Goal: Task Accomplishment & Management: Complete application form

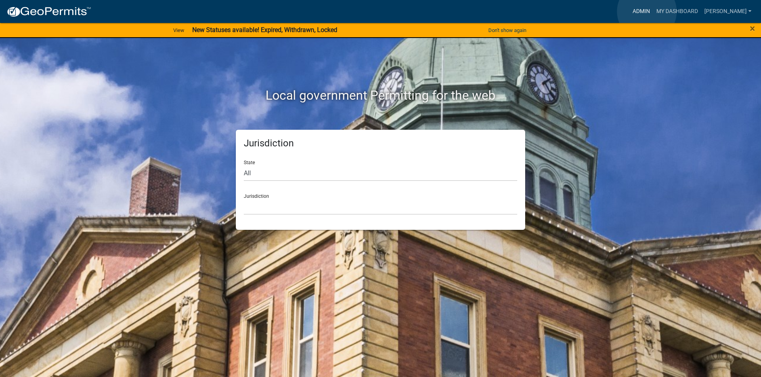
click at [646, 11] on link "Admin" at bounding box center [641, 11] width 24 height 15
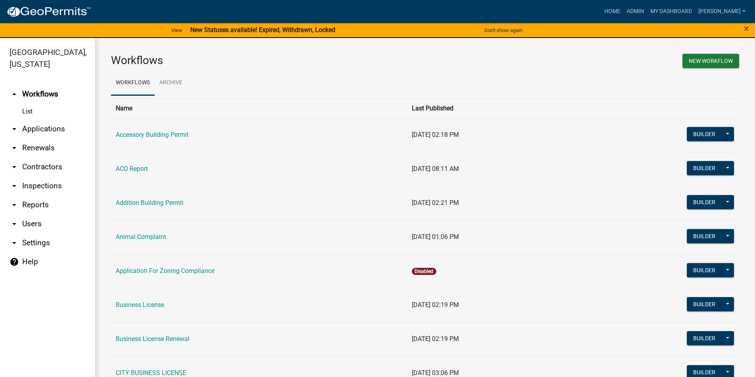
click at [37, 207] on link "arrow_drop_down Reports" at bounding box center [47, 205] width 95 height 19
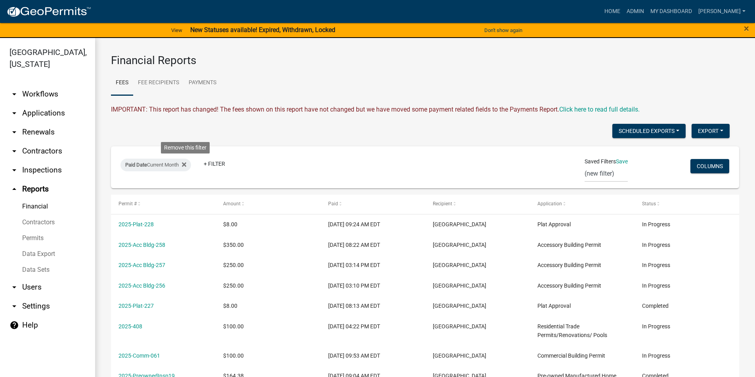
click at [186, 165] on icon at bounding box center [184, 165] width 4 height 6
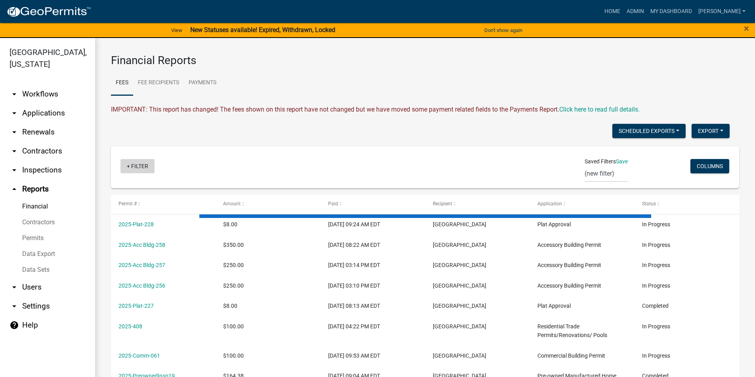
click at [138, 167] on link "+ Filter" at bounding box center [137, 166] width 34 height 14
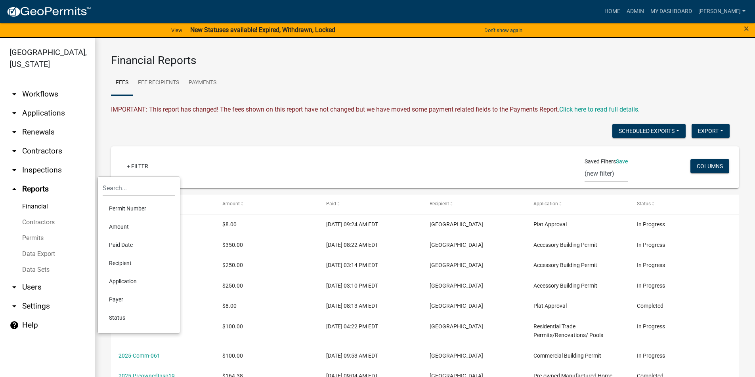
click at [118, 225] on li "Amount" at bounding box center [139, 227] width 72 height 18
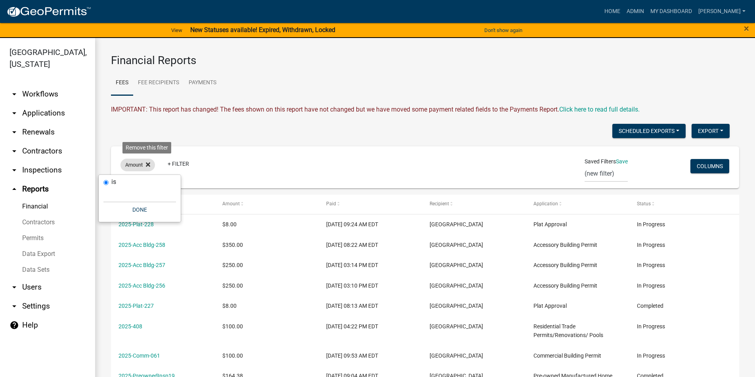
click at [143, 165] on fa-icon at bounding box center [147, 165] width 8 height 13
click at [143, 165] on link "+ Filter" at bounding box center [137, 166] width 34 height 14
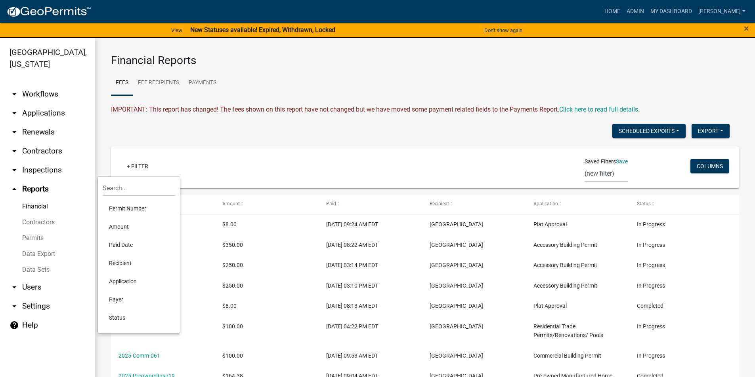
click at [128, 244] on li "Paid Date" at bounding box center [139, 245] width 72 height 18
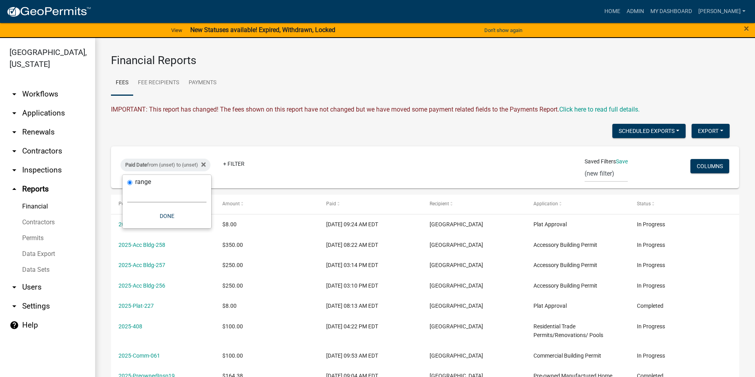
click at [144, 198] on select "[DATE] [DATE] Current Week Previous Week Current Month Last Month Current Calen…" at bounding box center [166, 195] width 79 height 16
select select "custom"
click at [127, 187] on select "[DATE] [DATE] Current Week Previous Week Current Month Last Month Current Calen…" at bounding box center [166, 195] width 79 height 16
click at [200, 227] on input "date" at bounding box center [166, 228] width 79 height 16
type input "[DATE]"
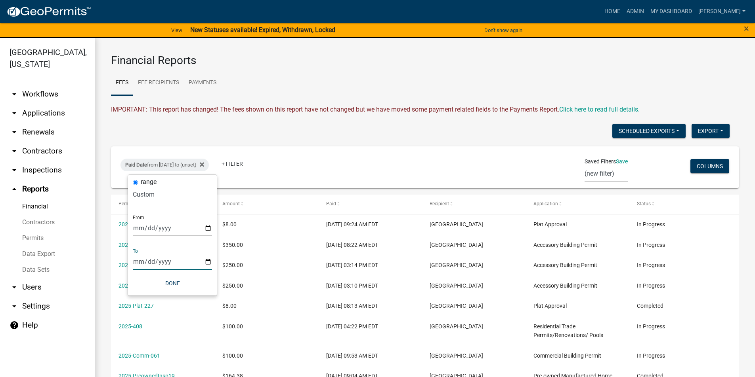
click at [207, 264] on input "date" at bounding box center [172, 262] width 79 height 16
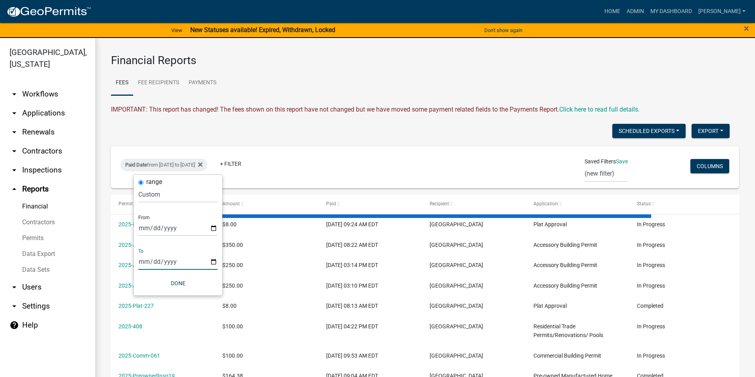
type input "[DATE]"
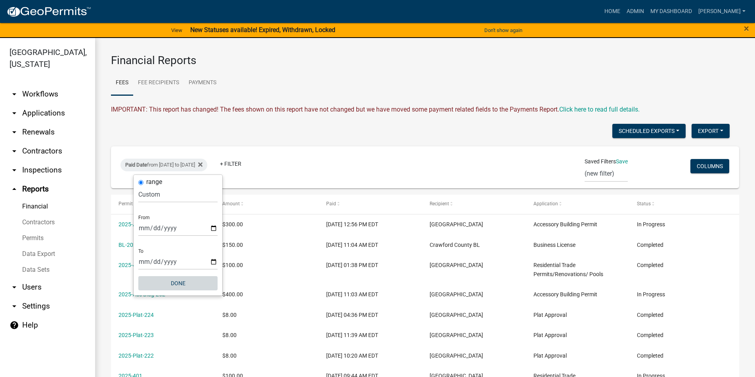
click at [177, 286] on button "Done" at bounding box center [177, 283] width 79 height 14
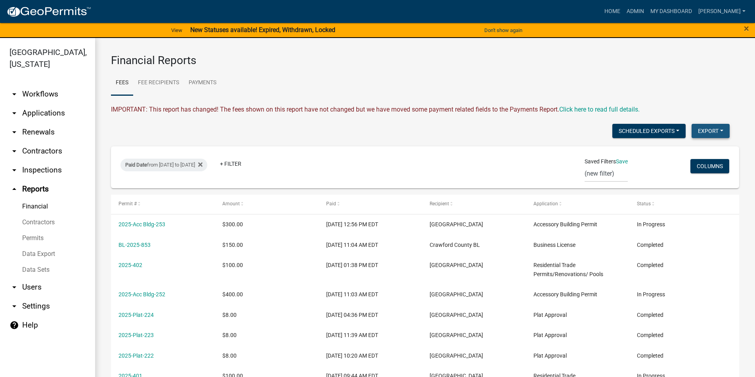
click at [697, 132] on button "Export" at bounding box center [710, 131] width 38 height 14
click at [675, 151] on button "Excel Format (.xlsx)" at bounding box center [692, 151] width 74 height 19
click at [207, 163] on div "Paid Date from [DATE] to [DATE]" at bounding box center [163, 165] width 87 height 13
select select "custom"
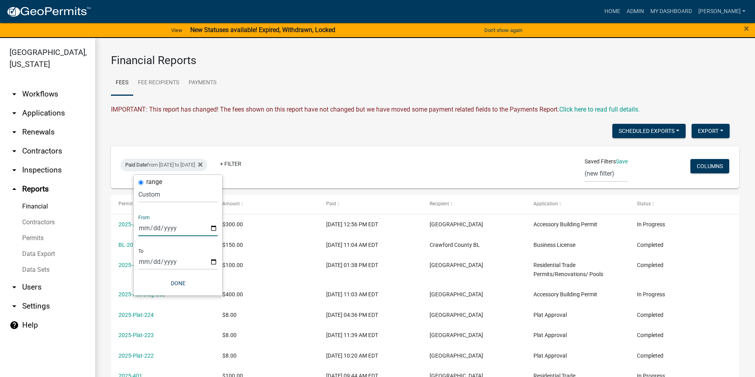
click at [173, 229] on input "[DATE]" at bounding box center [177, 228] width 79 height 16
click at [215, 228] on input "[DATE]" at bounding box center [177, 228] width 79 height 16
click at [215, 231] on input "[DATE]" at bounding box center [177, 228] width 79 height 16
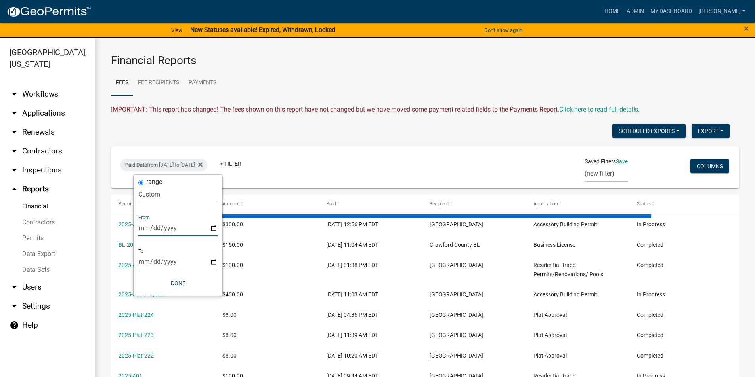
type input "[DATE]"
click at [213, 262] on input "[DATE]" at bounding box center [177, 262] width 79 height 16
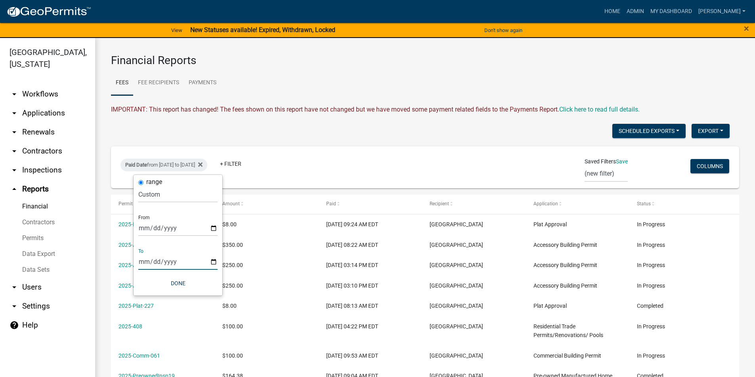
type input "[DATE]"
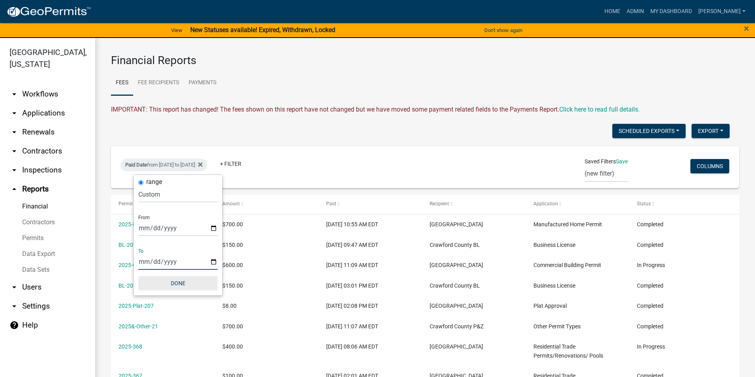
click at [173, 282] on button "Done" at bounding box center [177, 283] width 79 height 14
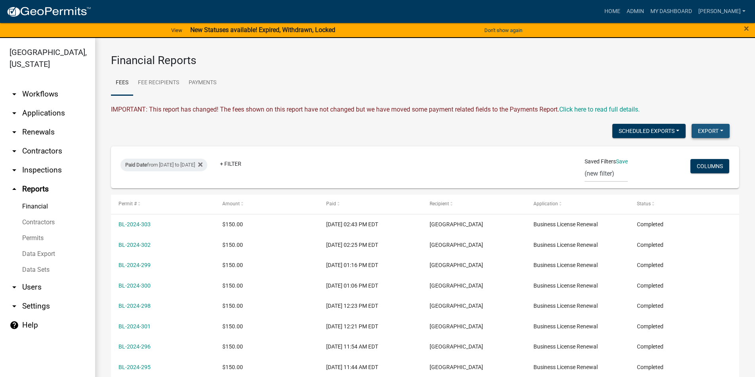
click at [702, 130] on button "Export" at bounding box center [710, 131] width 38 height 14
click at [666, 151] on button "Excel Format (.xlsx)" at bounding box center [692, 151] width 74 height 19
click at [50, 117] on link "arrow_drop_down Applications" at bounding box center [47, 113] width 95 height 19
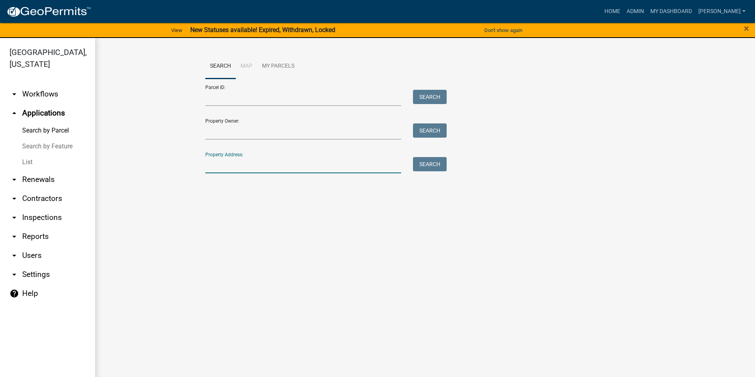
click at [271, 159] on input "Property Address:" at bounding box center [303, 165] width 196 height 16
type input "525"
click at [424, 161] on button "Search" at bounding box center [430, 164] width 34 height 14
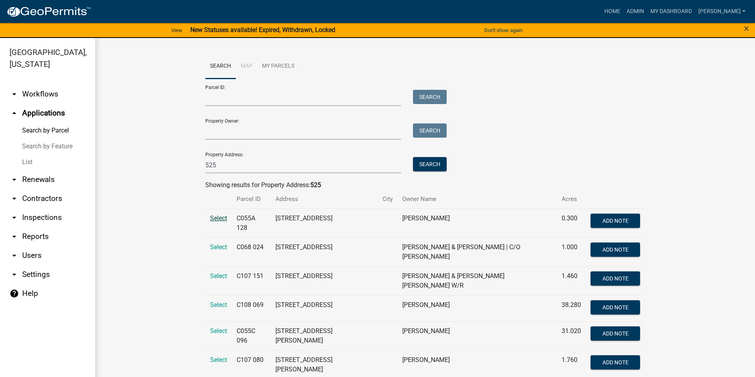
click at [219, 219] on span "Select" at bounding box center [218, 219] width 17 height 8
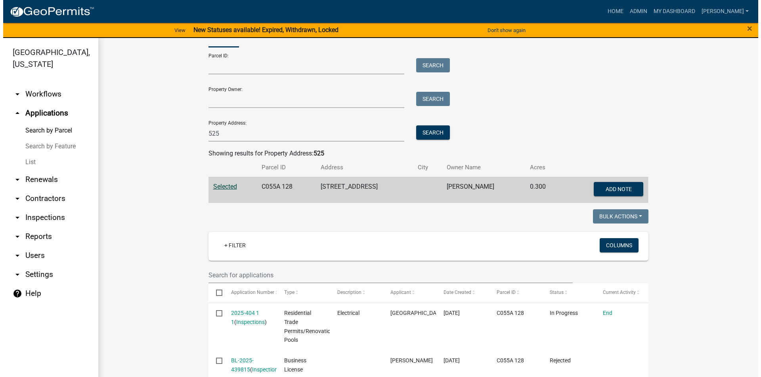
scroll to position [73, 0]
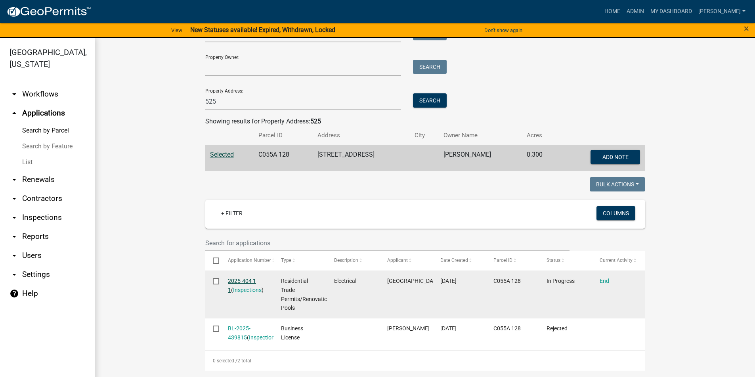
click at [241, 278] on link "2025-404 1 1" at bounding box center [242, 285] width 28 height 15
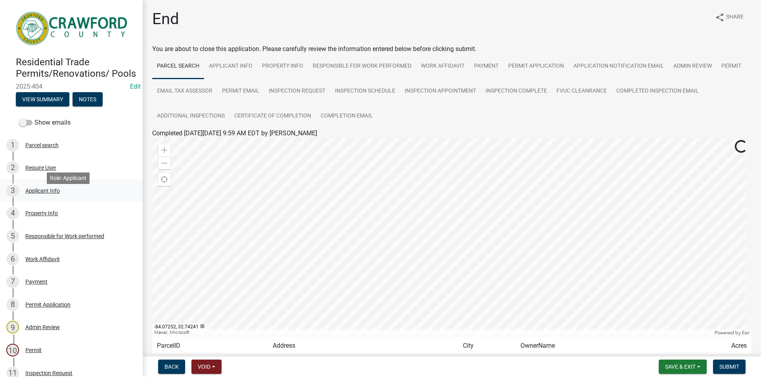
click at [44, 194] on div "Applicant Info" at bounding box center [42, 191] width 34 height 6
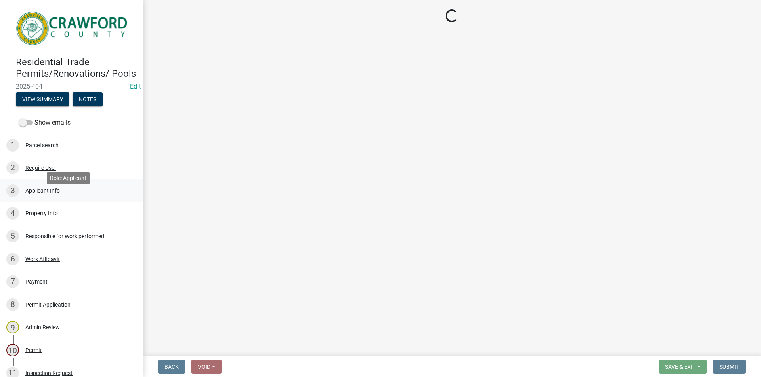
select select "623d3079-c1eb-44cf-96cb-a8315f116107"
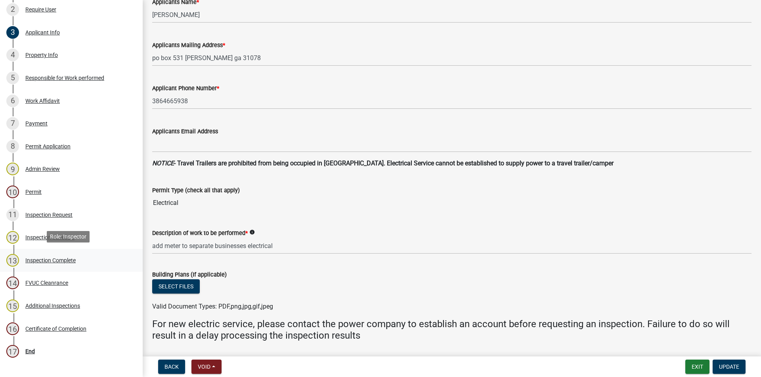
scroll to position [227, 0]
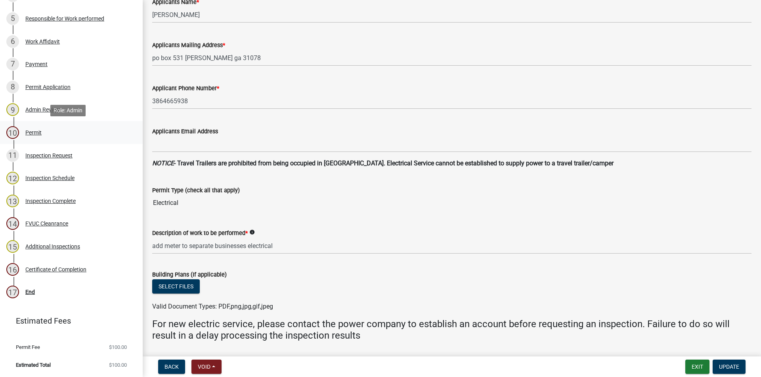
click at [26, 135] on div "Permit" at bounding box center [33, 133] width 16 height 6
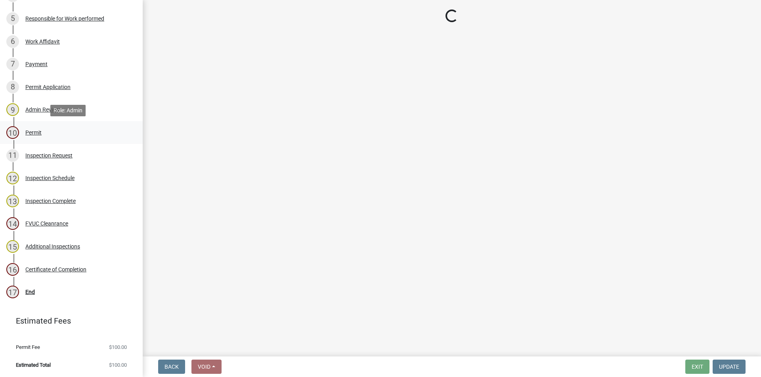
scroll to position [0, 0]
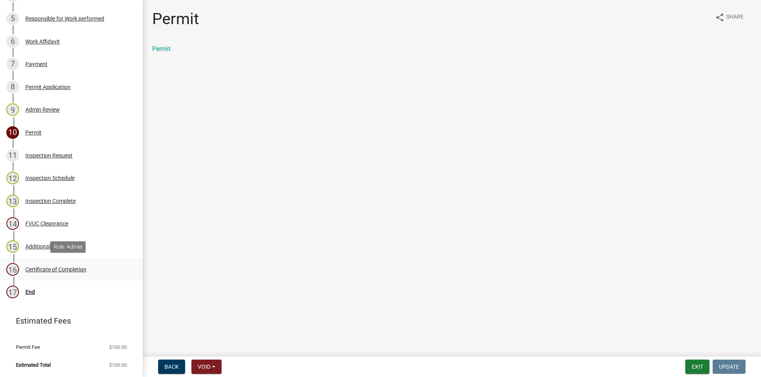
click at [63, 270] on div "Certificate of Completion" at bounding box center [55, 270] width 61 height 6
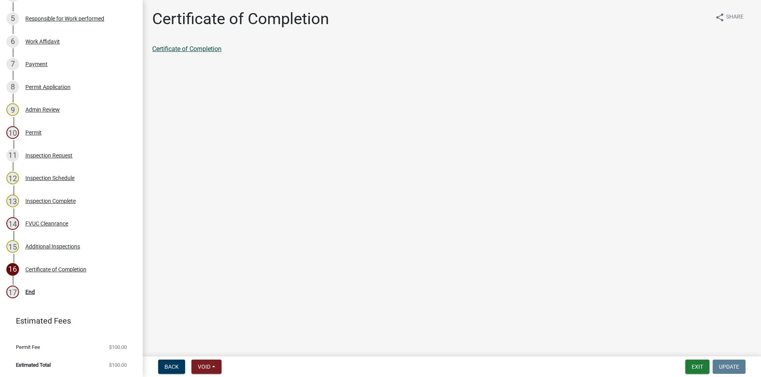
click at [185, 49] on link "Certificate of Completion" at bounding box center [186, 49] width 69 height 8
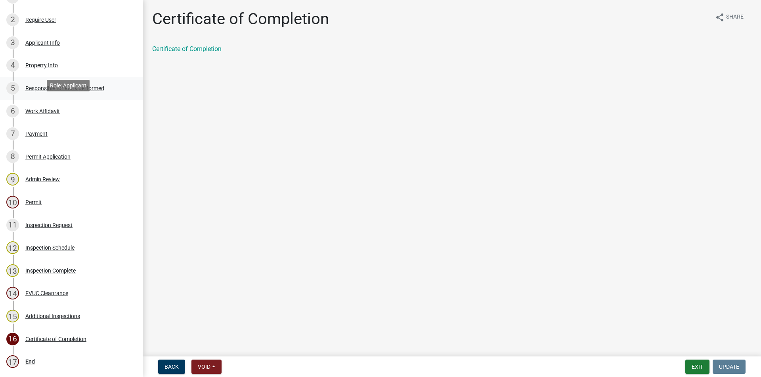
scroll to position [69, 0]
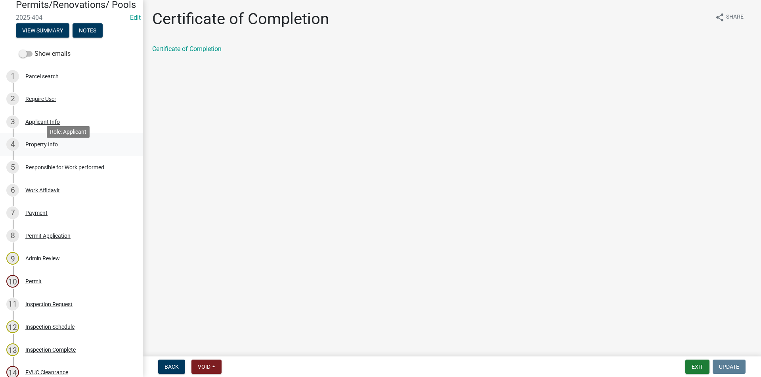
click at [44, 150] on div "4 Property Info" at bounding box center [68, 144] width 124 height 13
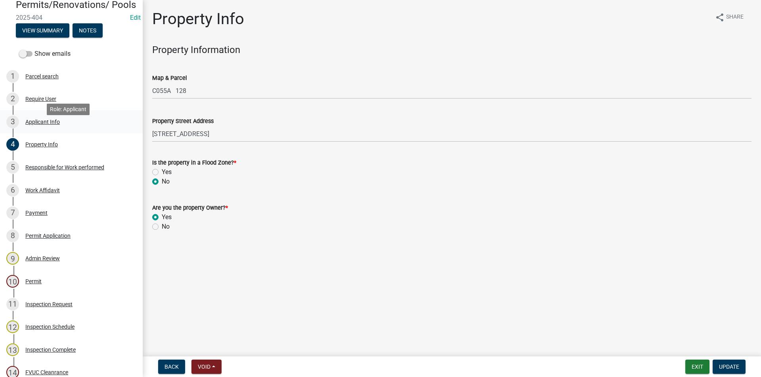
click at [43, 125] on div "Applicant Info" at bounding box center [42, 122] width 34 height 6
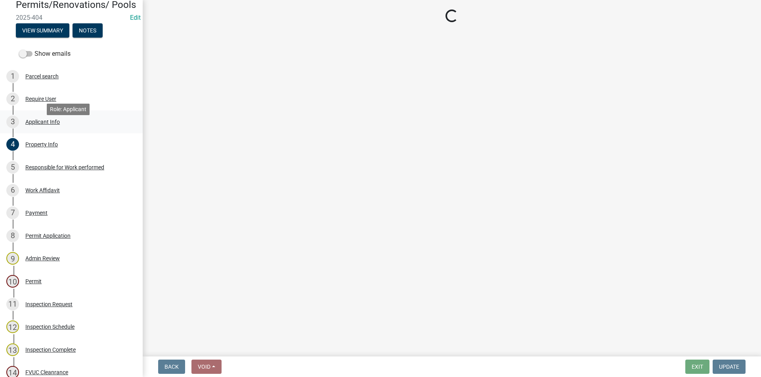
select select "623d3079-c1eb-44cf-96cb-a8315f116107"
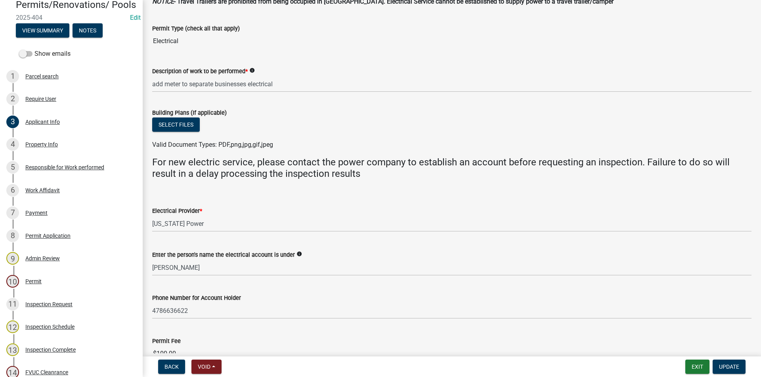
scroll to position [357, 0]
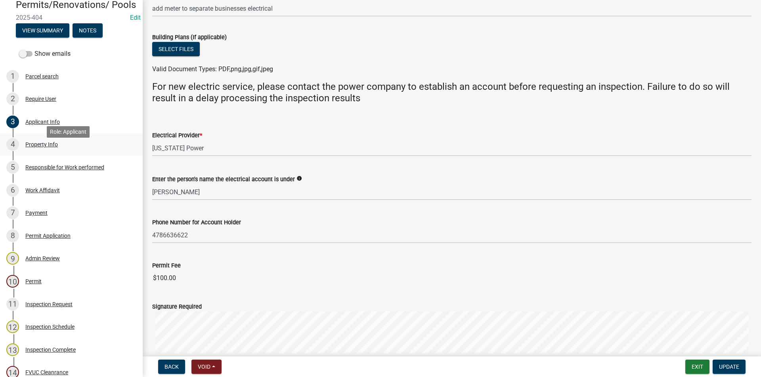
click at [44, 147] on div "Property Info" at bounding box center [41, 145] width 32 height 6
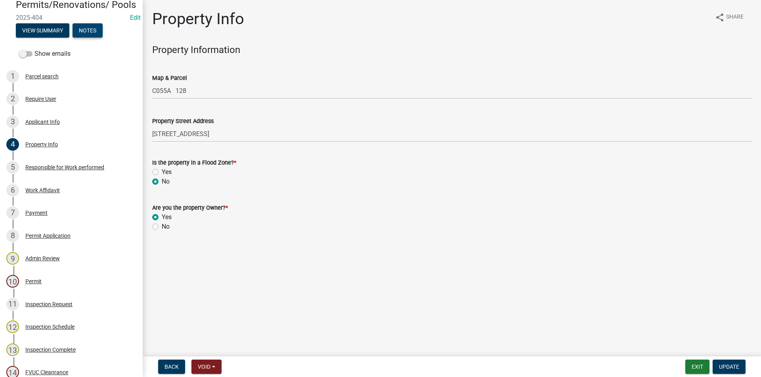
click at [81, 36] on button "Notes" at bounding box center [87, 30] width 30 height 14
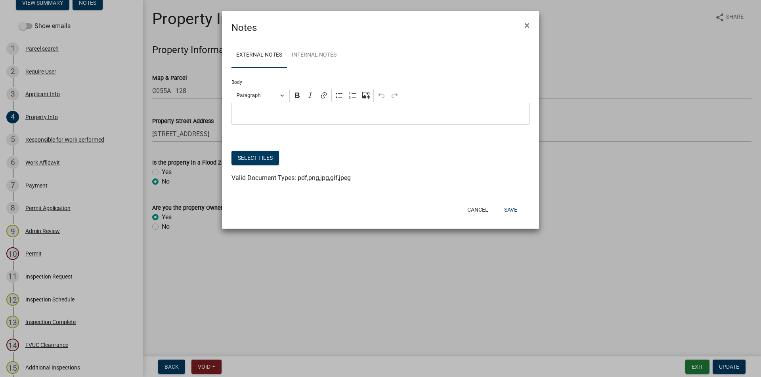
scroll to position [44, 0]
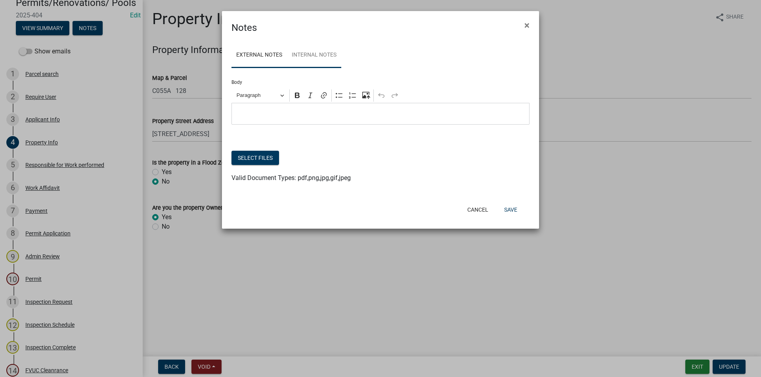
click at [310, 50] on link "Internal Notes" at bounding box center [314, 55] width 54 height 25
click at [295, 120] on div "Editor editing area: main. Press Alt+0 for help." at bounding box center [380, 114] width 298 height 22
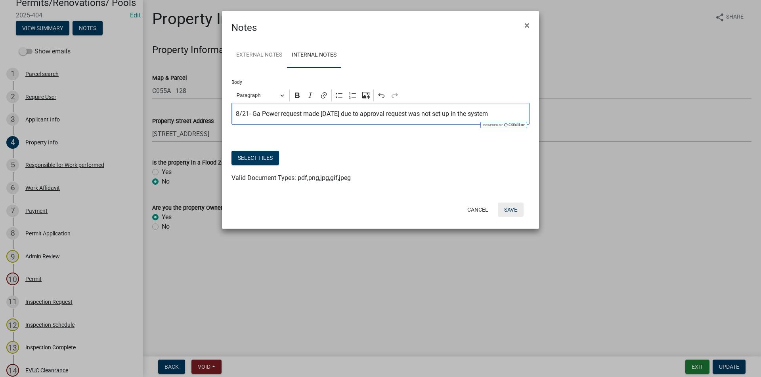
click at [509, 211] on button "Save" at bounding box center [511, 210] width 26 height 14
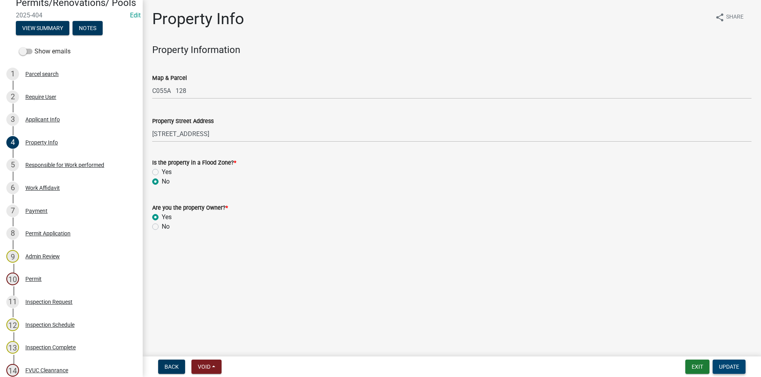
click at [732, 366] on span "Update" at bounding box center [729, 367] width 20 height 6
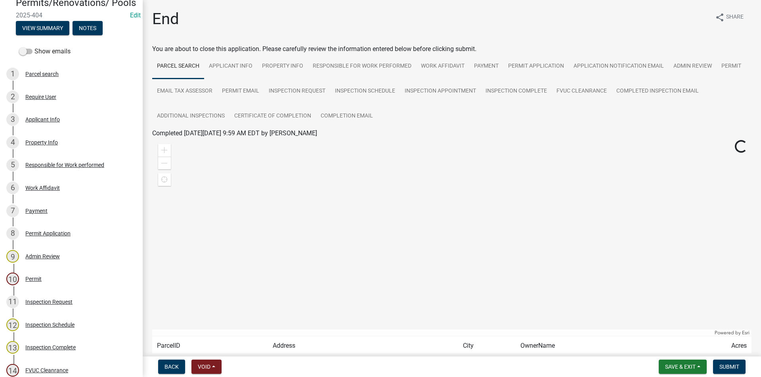
scroll to position [202, 0]
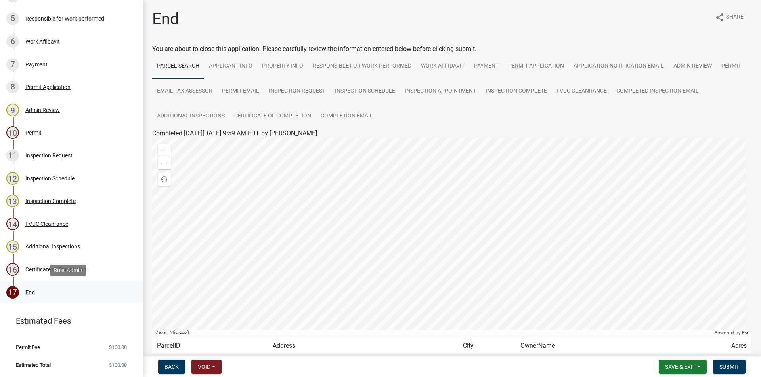
click at [27, 290] on div "End" at bounding box center [30, 293] width 10 height 6
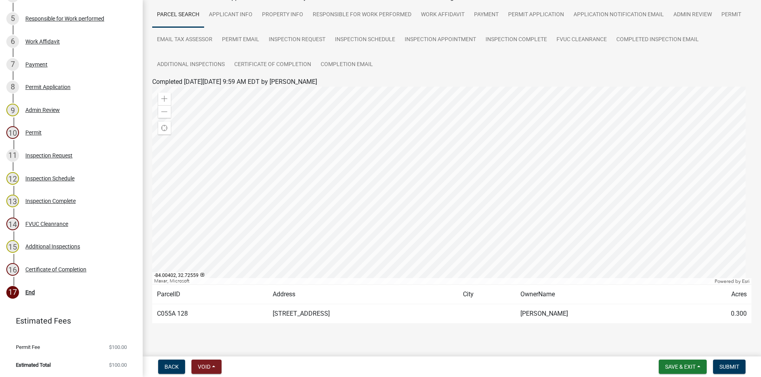
scroll to position [68, 0]
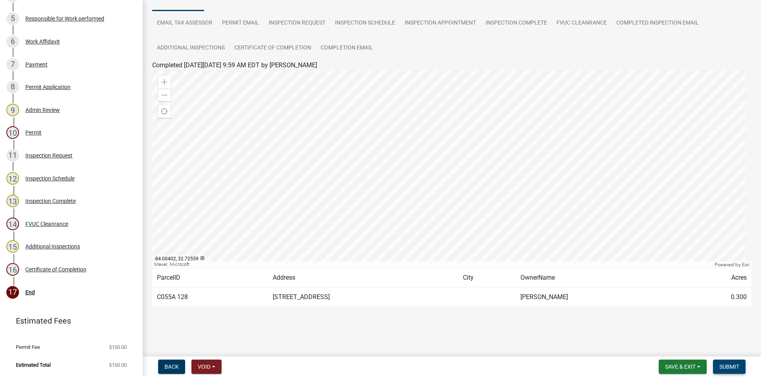
click at [733, 368] on span "Submit" at bounding box center [729, 367] width 20 height 6
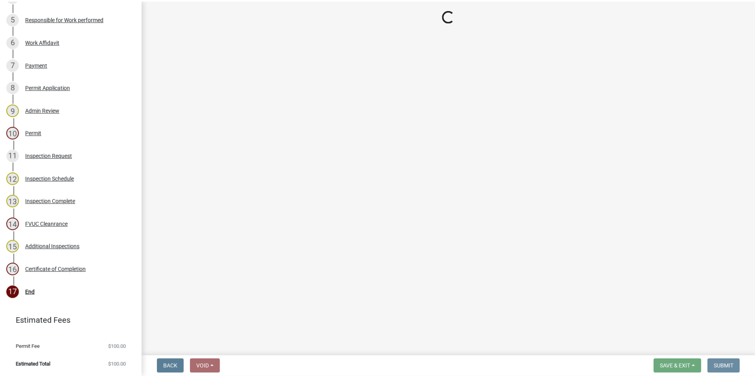
scroll to position [0, 0]
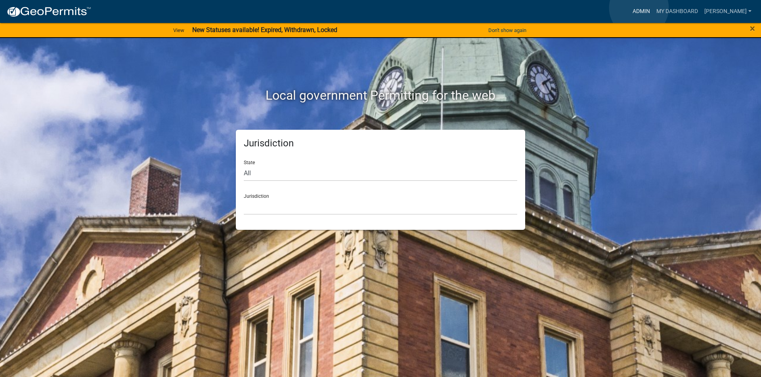
click at [639, 8] on link "Admin" at bounding box center [641, 11] width 24 height 15
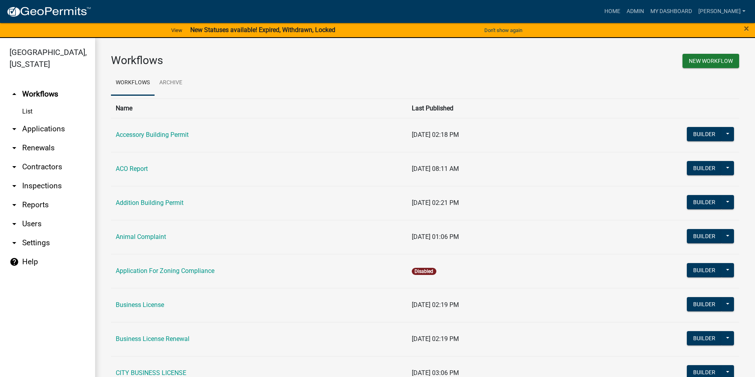
click at [36, 128] on link "arrow_drop_down Applications" at bounding box center [47, 129] width 95 height 19
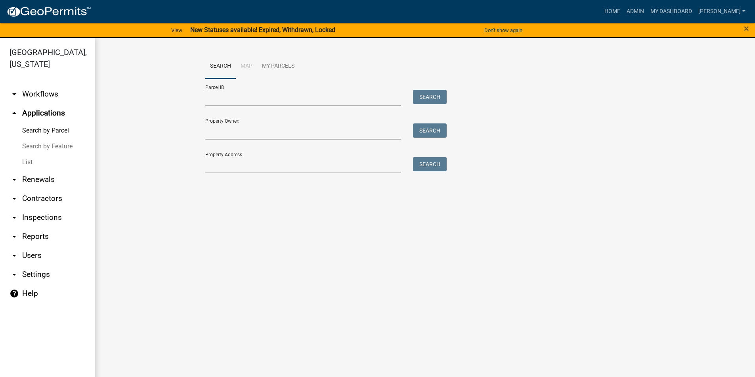
click at [32, 164] on link "List" at bounding box center [47, 162] width 95 height 16
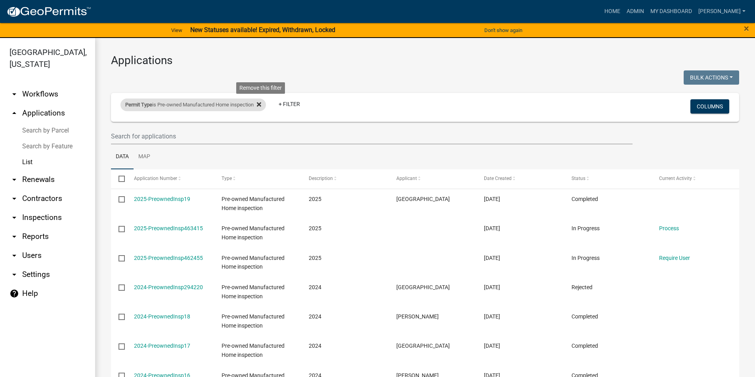
click at [261, 105] on icon at bounding box center [259, 105] width 4 height 4
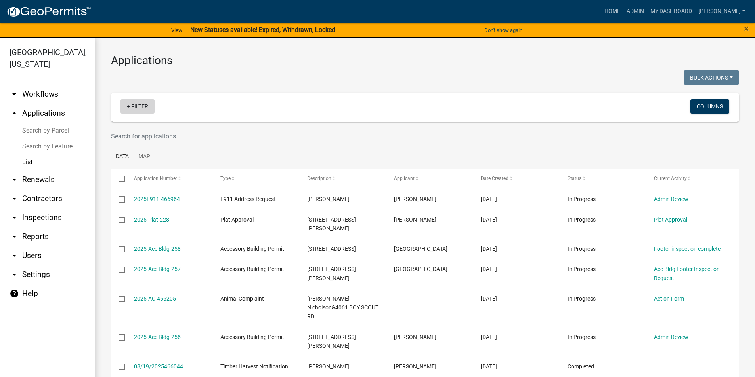
click at [133, 102] on link "+ Filter" at bounding box center [137, 106] width 34 height 14
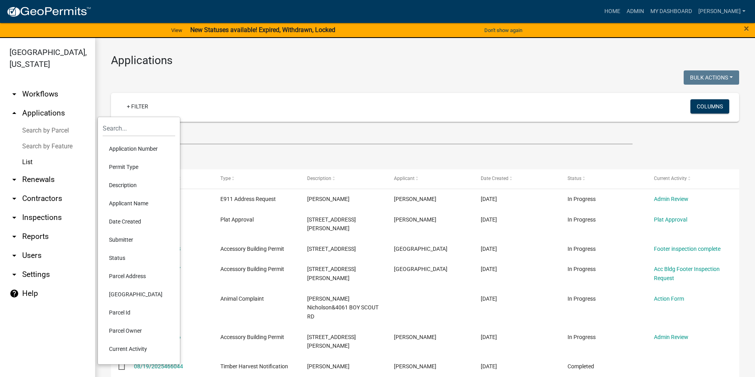
click at [136, 168] on li "Permit Type" at bounding box center [139, 167] width 72 height 18
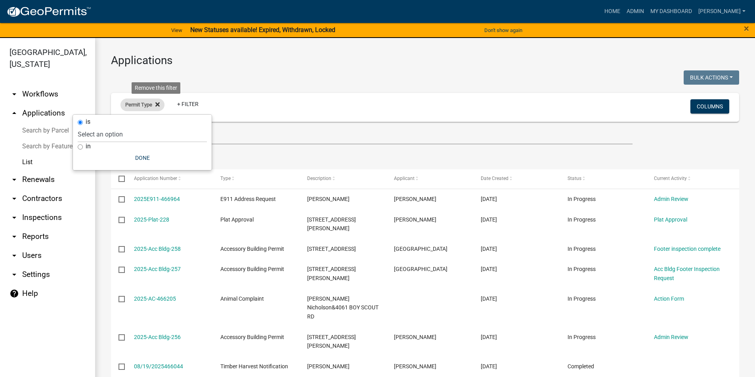
click at [152, 105] on fa-icon at bounding box center [156, 105] width 8 height 13
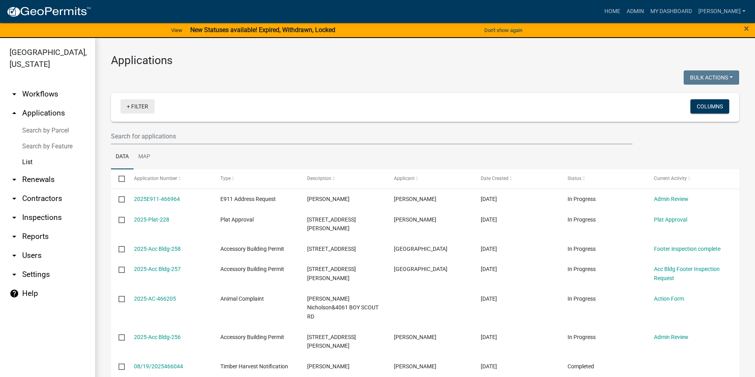
click at [124, 105] on link "+ Filter" at bounding box center [137, 106] width 34 height 14
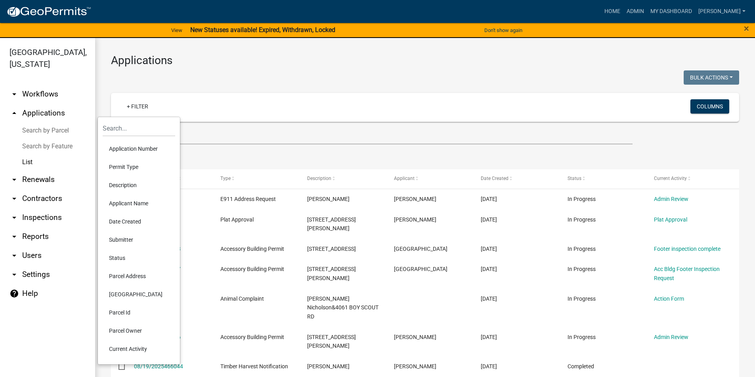
click at [118, 258] on li "Status" at bounding box center [139, 258] width 72 height 18
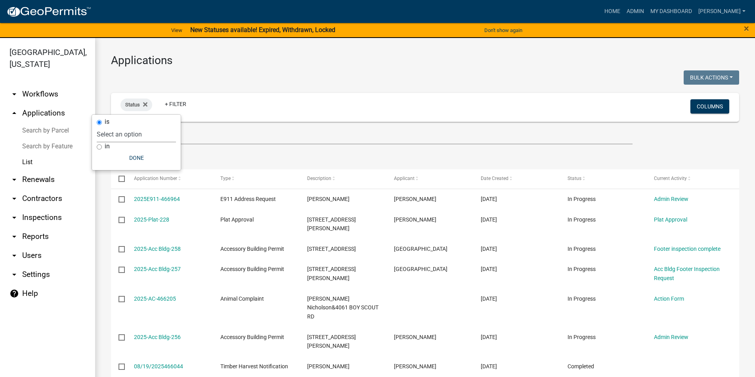
click at [135, 131] on select "Select an option Not Started In Progress Completed Expired Locked Withdrawn Voi…" at bounding box center [136, 134] width 79 height 16
select select "1"
click at [113, 126] on select "Select an option Not Started In Progress Completed Expired Locked Withdrawn Voi…" at bounding box center [136, 134] width 79 height 16
click at [377, 63] on h3 "Applications" at bounding box center [425, 60] width 628 height 13
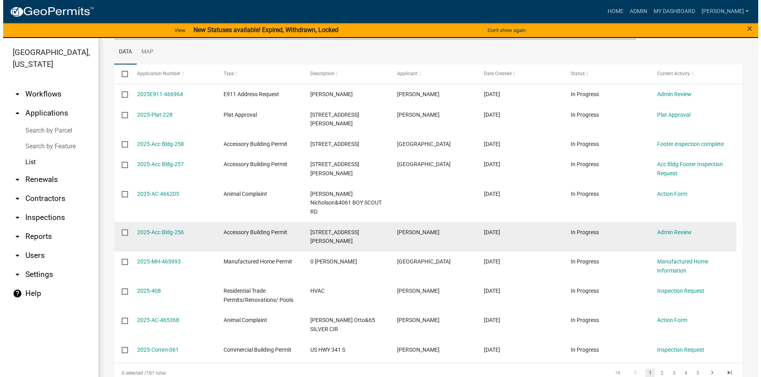
scroll to position [119, 0]
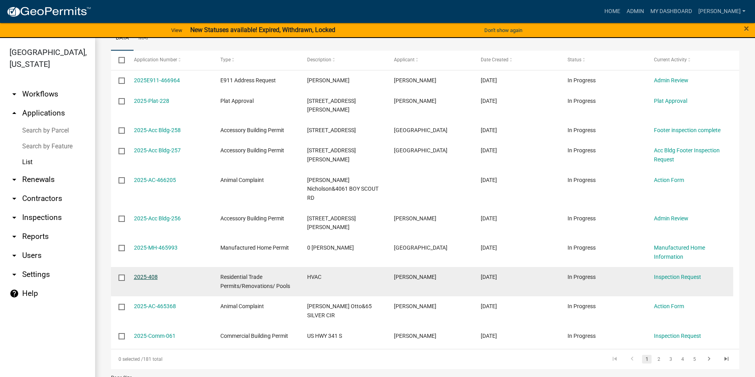
click at [145, 274] on link "2025-408" at bounding box center [146, 277] width 24 height 6
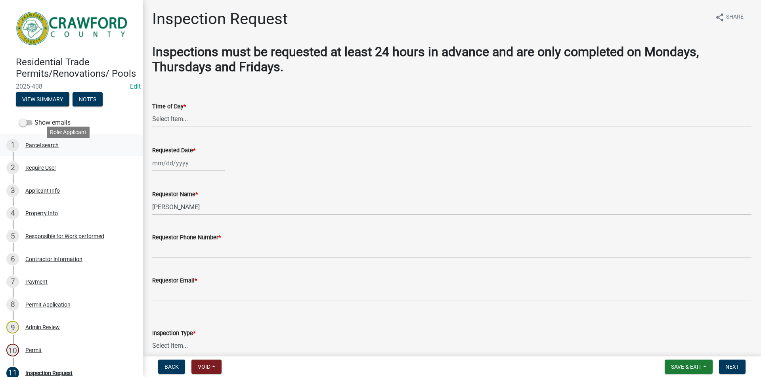
click at [40, 148] on div "Parcel search" at bounding box center [41, 146] width 33 height 6
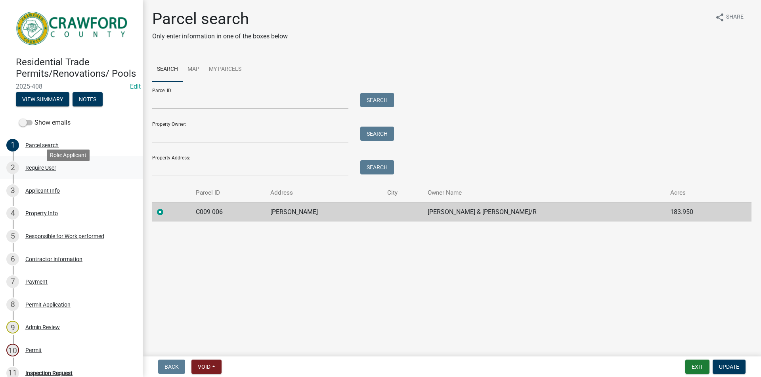
click at [37, 171] on div "Require User" at bounding box center [40, 168] width 31 height 6
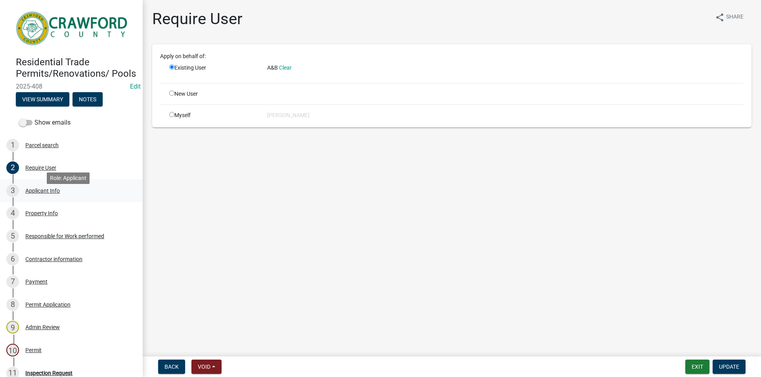
click at [33, 194] on div "Applicant Info" at bounding box center [42, 191] width 34 height 6
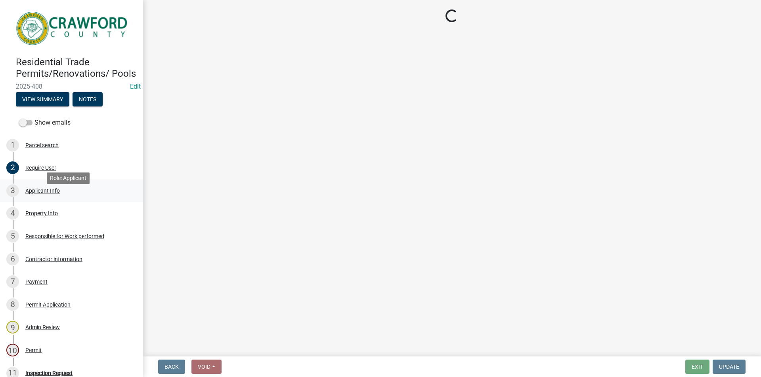
select select "7ab9e63d-2a22-4923-9de1-243aea4bc74f"
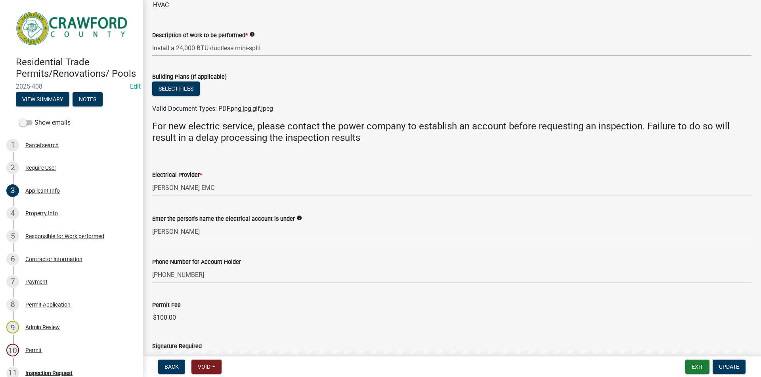
scroll to position [436, 0]
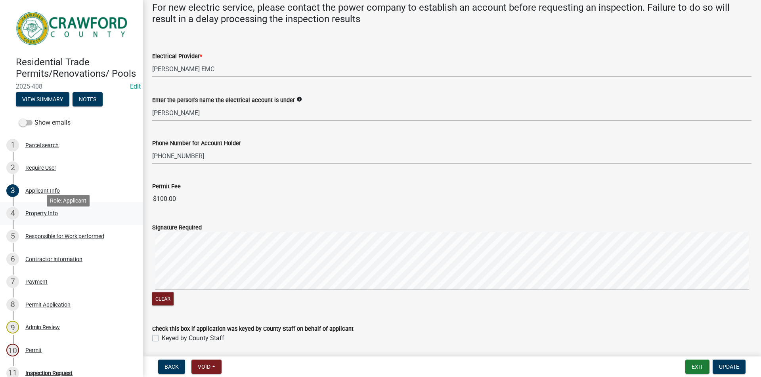
click at [42, 216] on div "Property Info" at bounding box center [41, 214] width 32 height 6
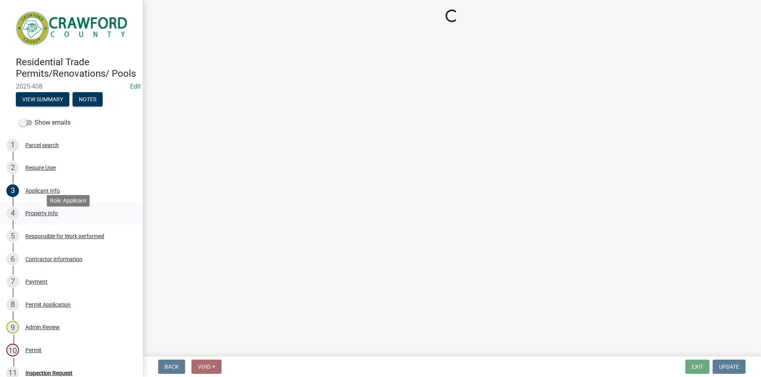
scroll to position [0, 0]
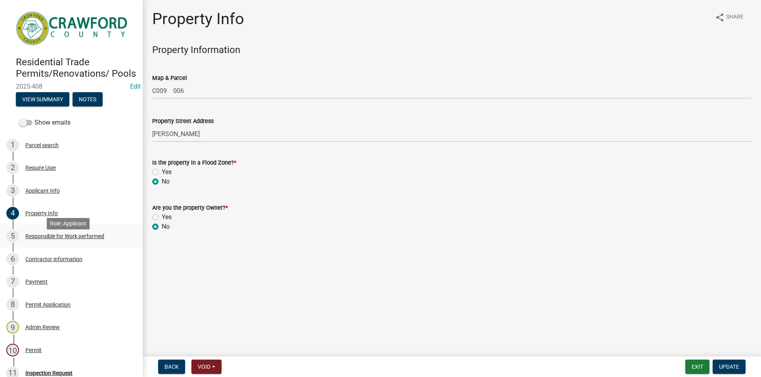
click at [77, 239] on div "Responsible for Work performed" at bounding box center [64, 237] width 79 height 6
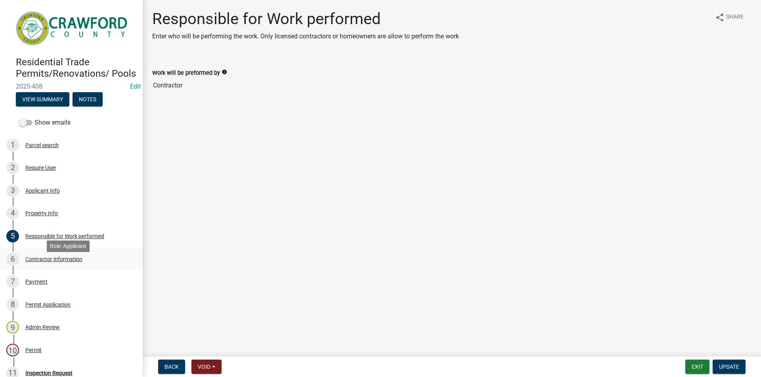
click at [68, 263] on div "6 Contractor information" at bounding box center [68, 259] width 124 height 13
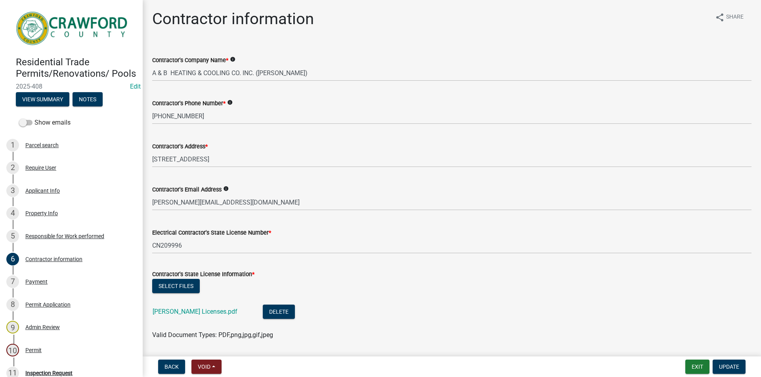
scroll to position [112, 0]
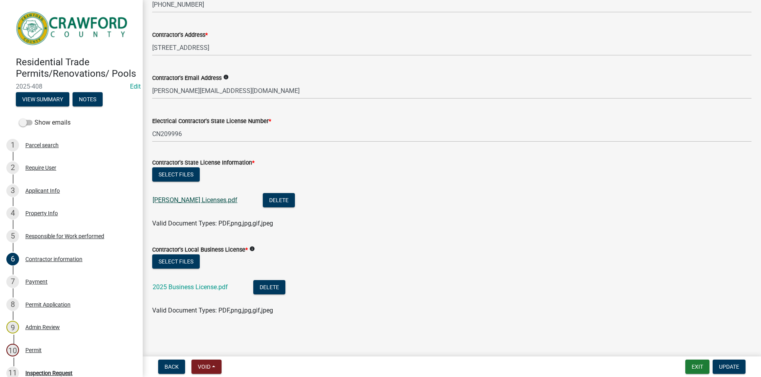
click at [195, 201] on link "Jeremy Licenses.pdf" at bounding box center [195, 200] width 85 height 8
click at [200, 287] on link "2025 Business License.pdf" at bounding box center [190, 288] width 75 height 8
click at [36, 285] on div "Payment" at bounding box center [36, 282] width 22 height 6
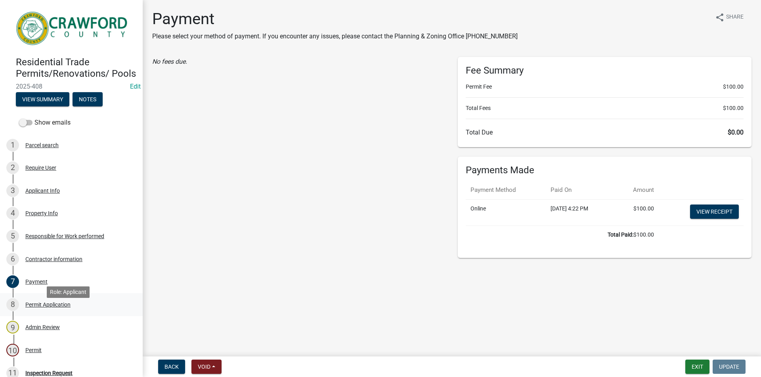
click at [42, 308] on div "Permit Application" at bounding box center [47, 305] width 45 height 6
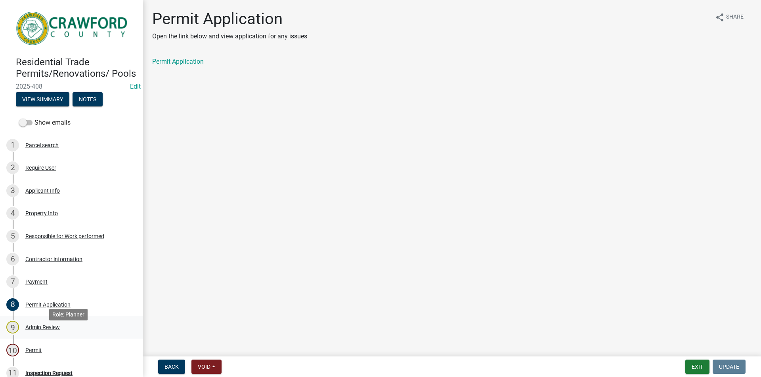
click at [55, 330] on div "Admin Review" at bounding box center [42, 328] width 34 height 6
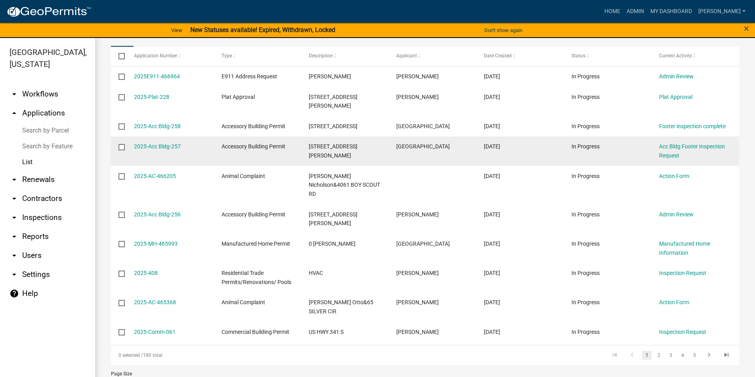
scroll to position [124, 0]
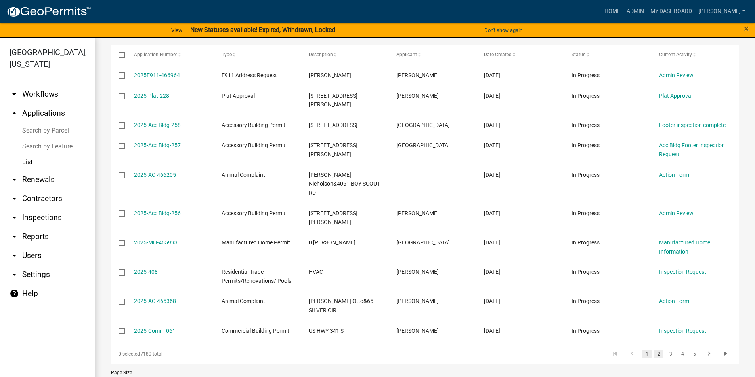
click at [654, 350] on link "2" at bounding box center [659, 354] width 10 height 9
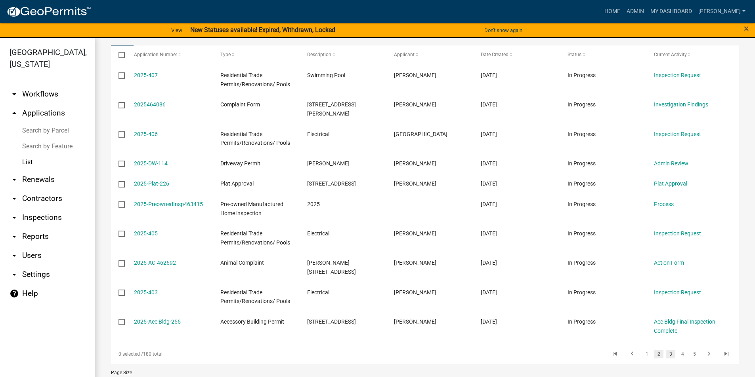
click at [665, 350] on link "3" at bounding box center [670, 354] width 10 height 9
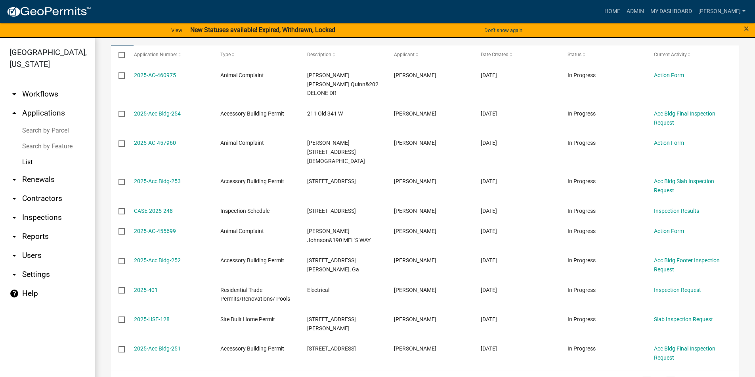
click at [642, 377] on link "1" at bounding box center [647, 381] width 10 height 9
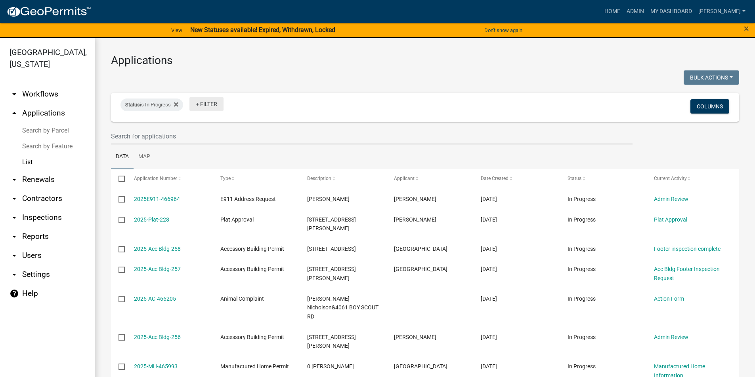
click at [208, 105] on link "+ Filter" at bounding box center [206, 104] width 34 height 14
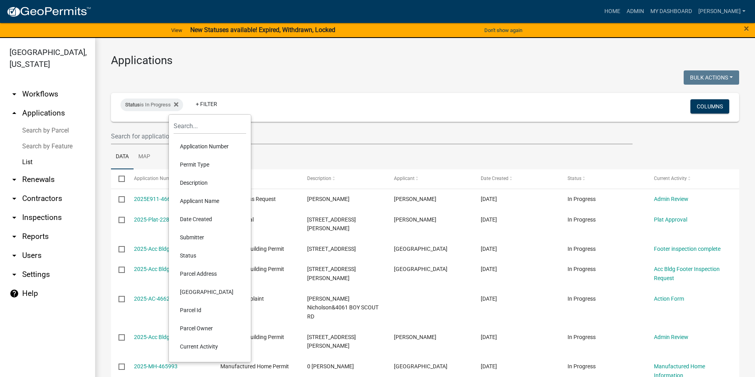
click at [211, 162] on li "Permit Type" at bounding box center [209, 165] width 72 height 18
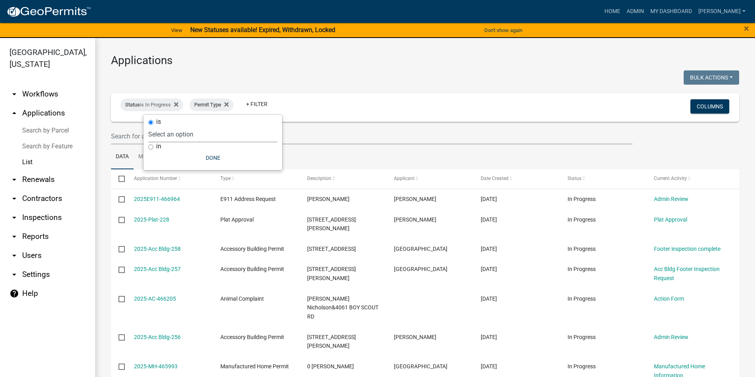
click at [198, 138] on select "Select an option Accessory Building Permit ACO Report Addition Building Permit …" at bounding box center [212, 134] width 129 height 16
select select "d51640cc-53ae-4786-bdbb-33e1df1d58d6"
click at [170, 126] on select "Select an option Accessory Building Permit ACO Report Addition Building Permit …" at bounding box center [212, 134] width 129 height 16
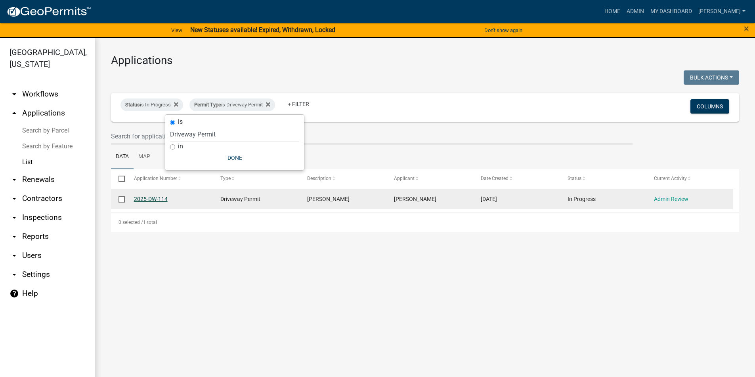
click at [154, 201] on link "2025-DW-114" at bounding box center [151, 199] width 34 height 6
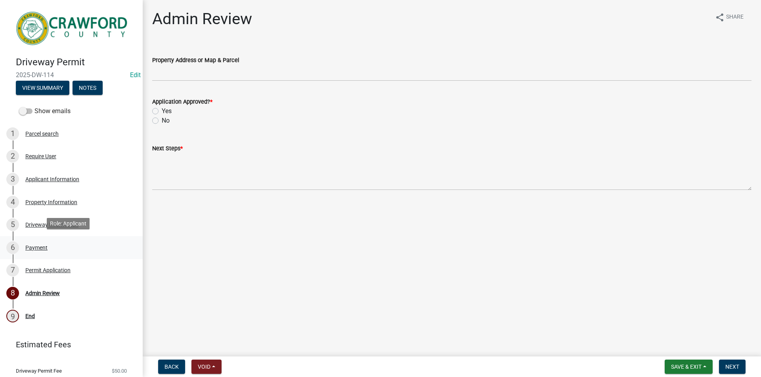
click at [42, 245] on div "Payment" at bounding box center [36, 248] width 22 height 6
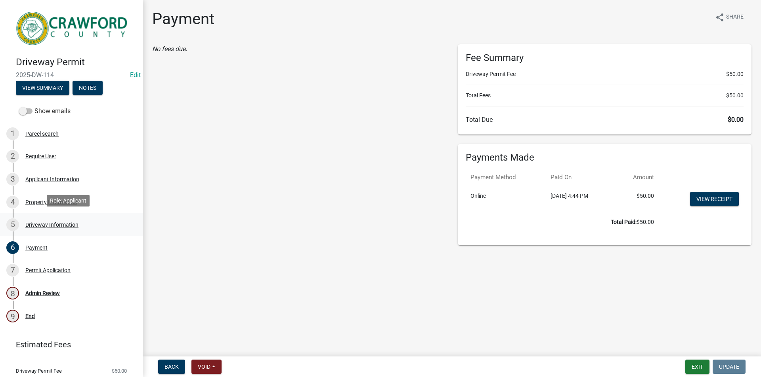
click at [38, 222] on div "Driveway Information" at bounding box center [51, 225] width 53 height 6
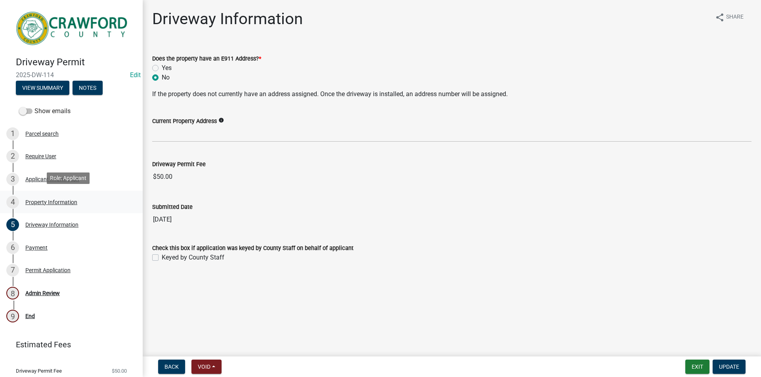
click at [36, 200] on div "Property Information" at bounding box center [51, 203] width 52 height 6
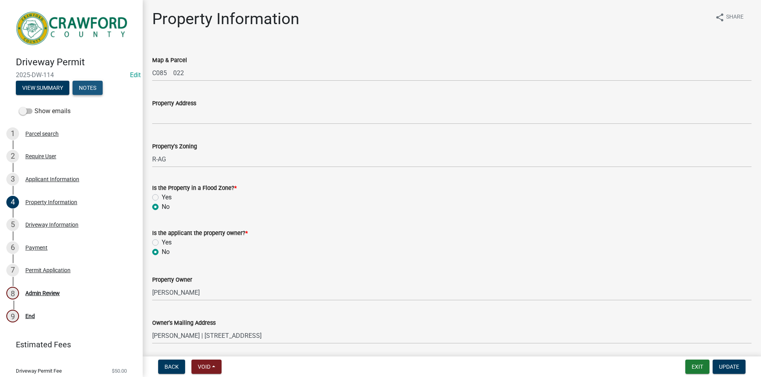
click at [81, 87] on button "Notes" at bounding box center [87, 88] width 30 height 14
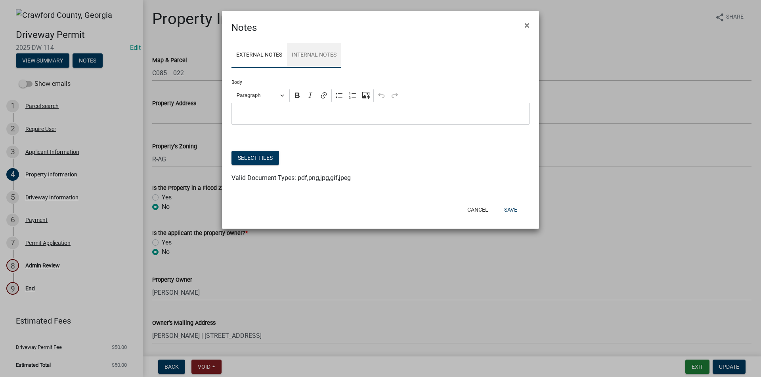
click at [328, 58] on link "Internal Notes" at bounding box center [314, 55] width 54 height 25
click at [271, 56] on link "External Notes" at bounding box center [258, 55] width 55 height 25
click at [528, 25] on span "×" at bounding box center [526, 25] width 5 height 11
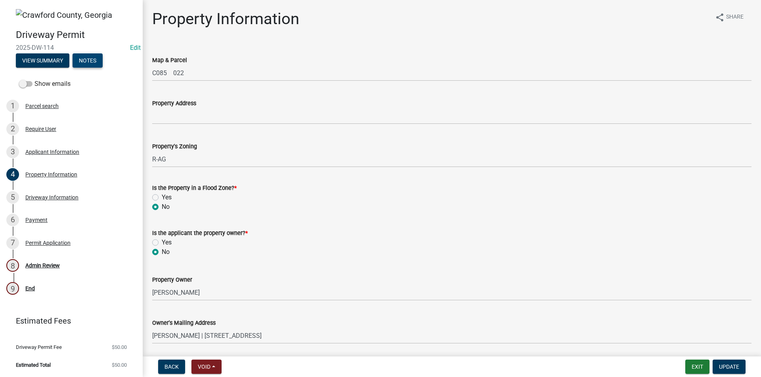
click at [93, 60] on button "Notes" at bounding box center [87, 60] width 30 height 14
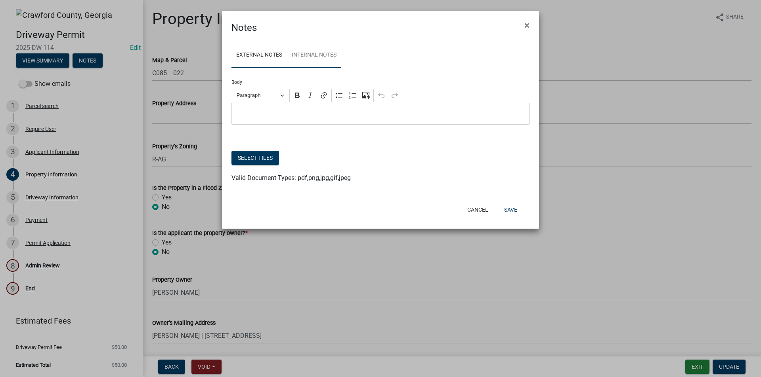
click at [337, 53] on link "Internal Notes" at bounding box center [314, 55] width 54 height 25
click at [312, 112] on p "Editor editing area: main. Press Alt+0 for help." at bounding box center [381, 114] width 290 height 10
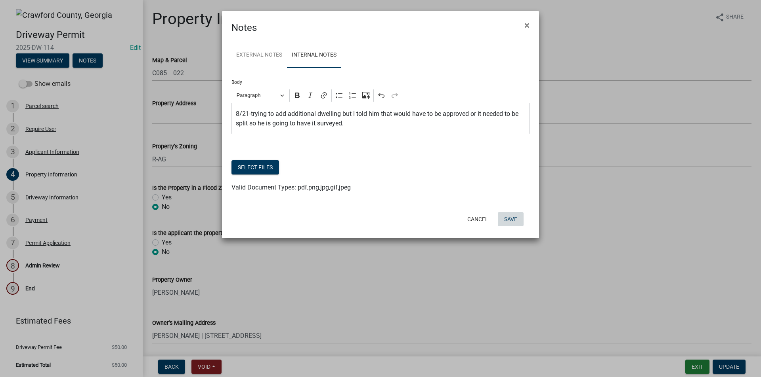
click at [514, 220] on button "Save" at bounding box center [511, 219] width 26 height 14
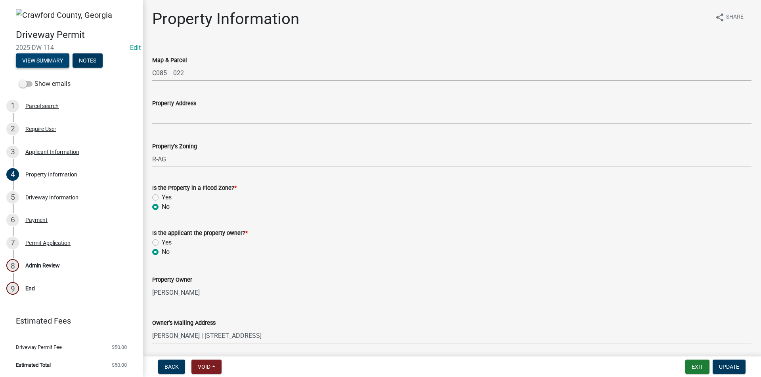
click at [42, 59] on button "View Summary" at bounding box center [42, 60] width 53 height 14
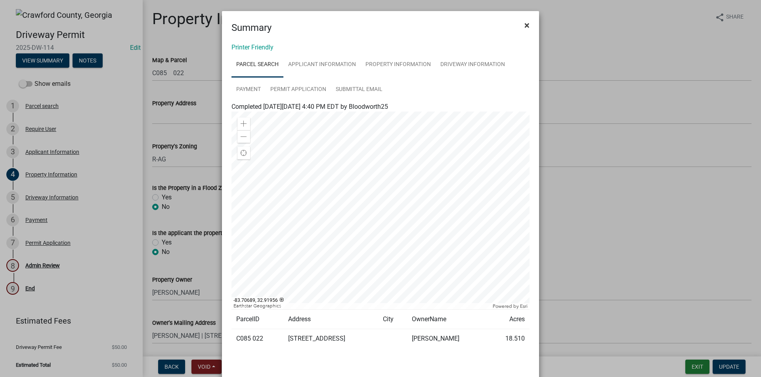
click at [524, 24] on span "×" at bounding box center [526, 25] width 5 height 11
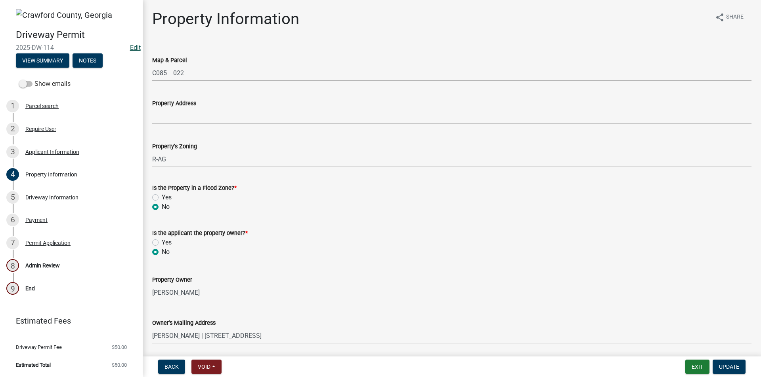
click at [139, 47] on link "Edit" at bounding box center [135, 48] width 11 height 8
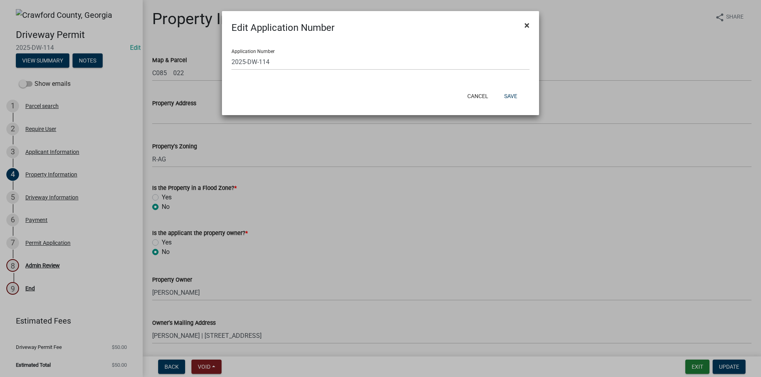
click at [528, 21] on span "×" at bounding box center [526, 25] width 5 height 11
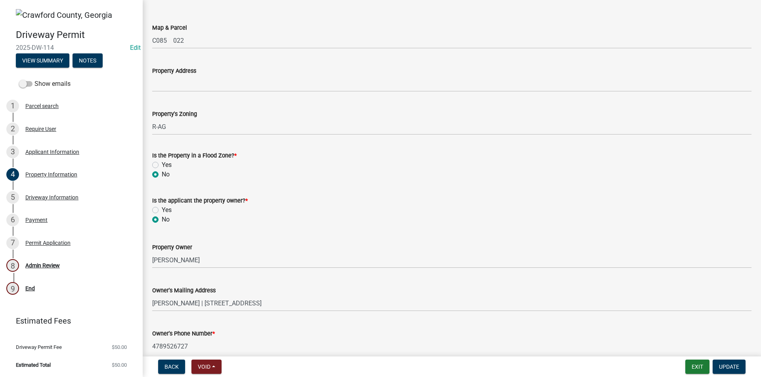
scroll to position [71, 0]
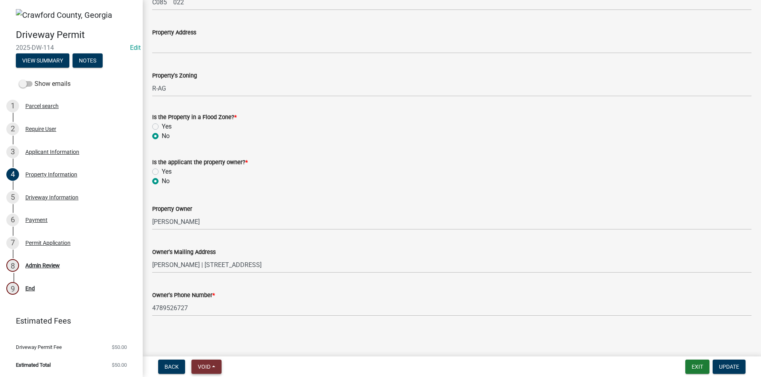
click at [213, 367] on button "Void" at bounding box center [206, 367] width 30 height 14
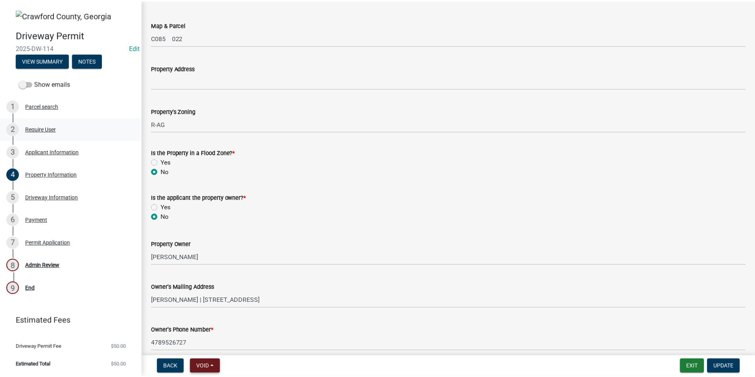
scroll to position [0, 0]
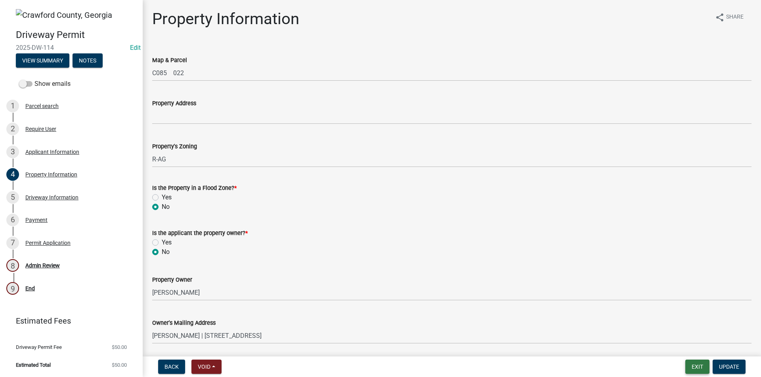
click at [691, 366] on button "Exit" at bounding box center [697, 367] width 24 height 14
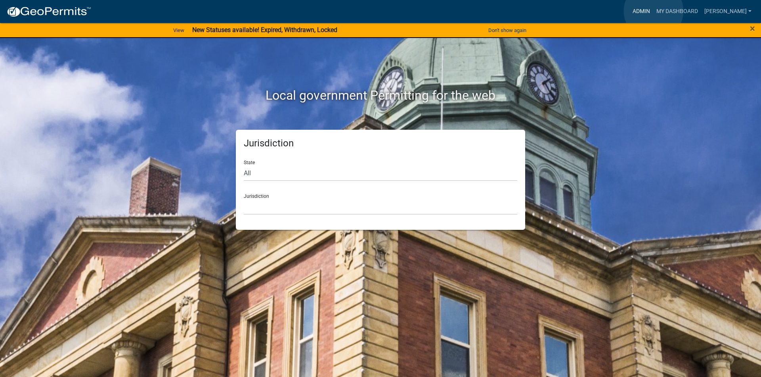
click at [653, 11] on link "Admin" at bounding box center [641, 11] width 24 height 15
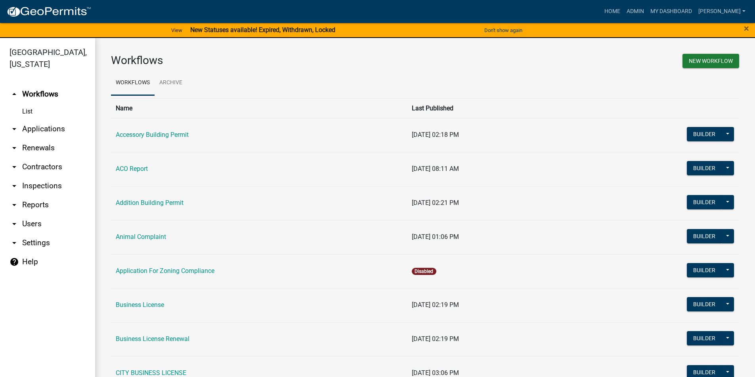
click at [33, 128] on link "arrow_drop_down Applications" at bounding box center [47, 129] width 95 height 19
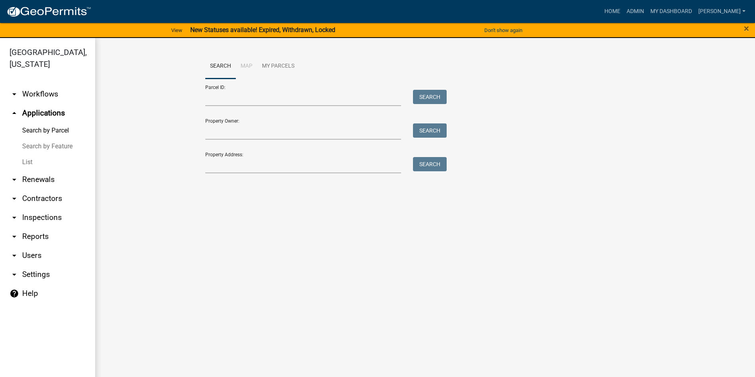
click at [25, 166] on link "List" at bounding box center [47, 162] width 95 height 16
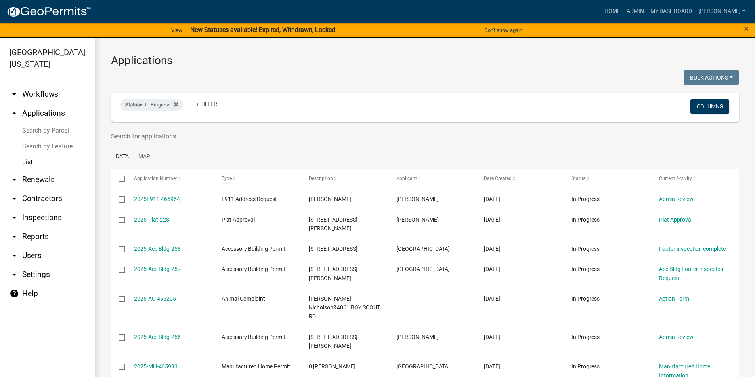
click at [41, 108] on link "arrow_drop_up Applications" at bounding box center [47, 113] width 95 height 19
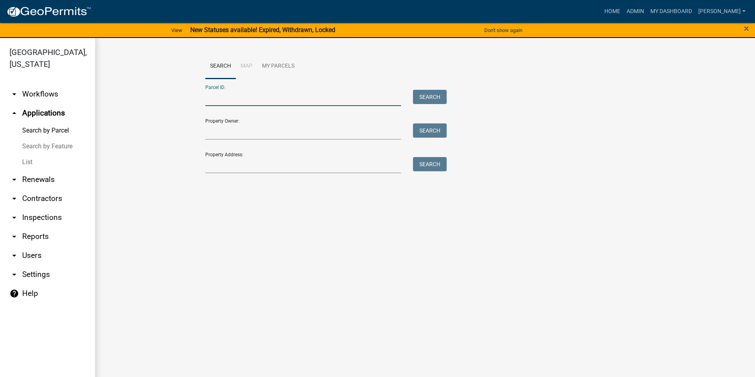
paste input "C009 006"
type input "C009 006"
click at [418, 97] on button "Search" at bounding box center [430, 97] width 34 height 14
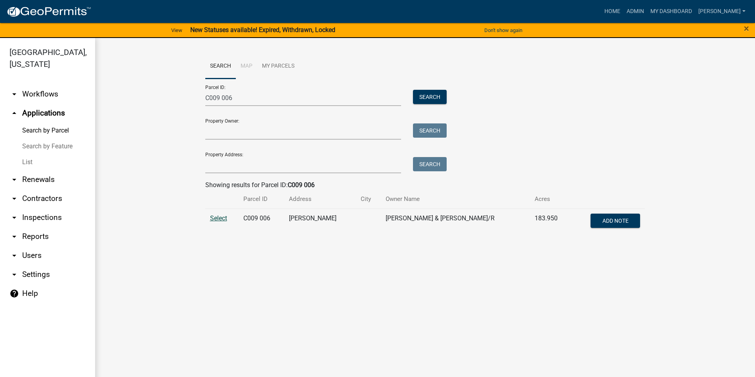
click at [223, 220] on span "Select" at bounding box center [218, 219] width 17 height 8
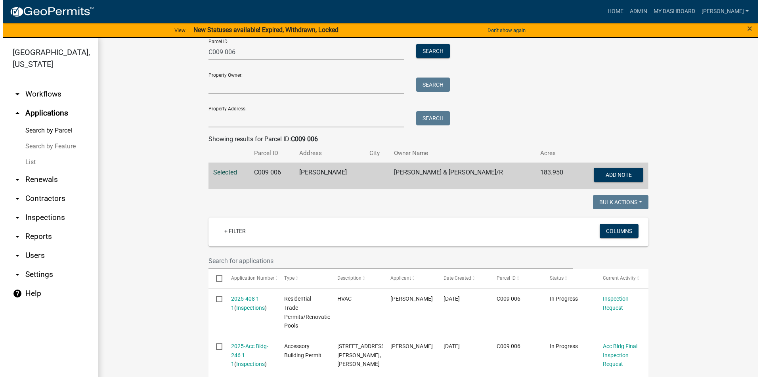
scroll to position [111, 0]
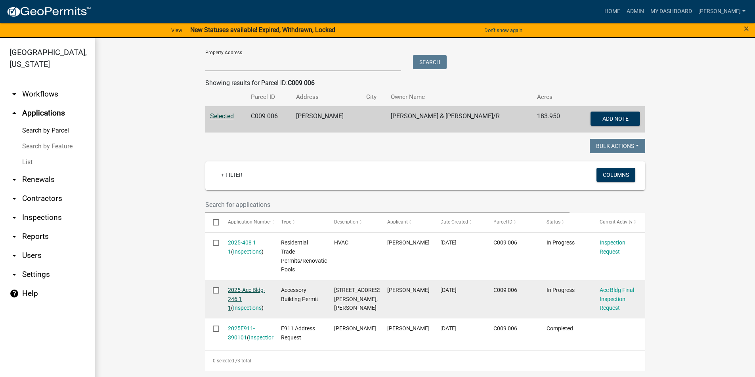
click at [239, 287] on link "2025-Acc Bldg-246 1 1" at bounding box center [246, 299] width 37 height 25
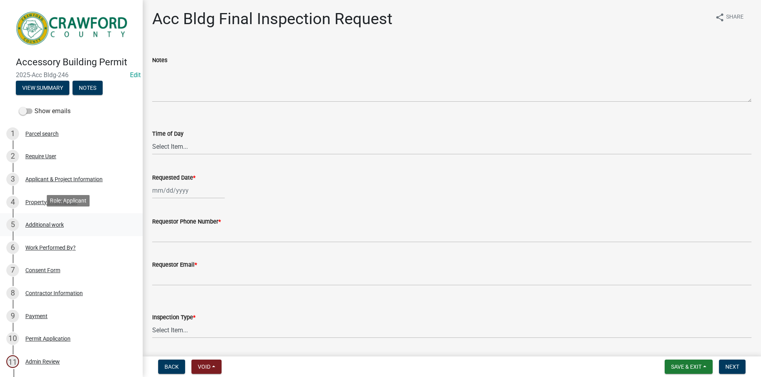
click at [40, 223] on div "Additional work" at bounding box center [44, 225] width 38 height 6
